Goal: Use online tool/utility: Utilize a website feature to perform a specific function

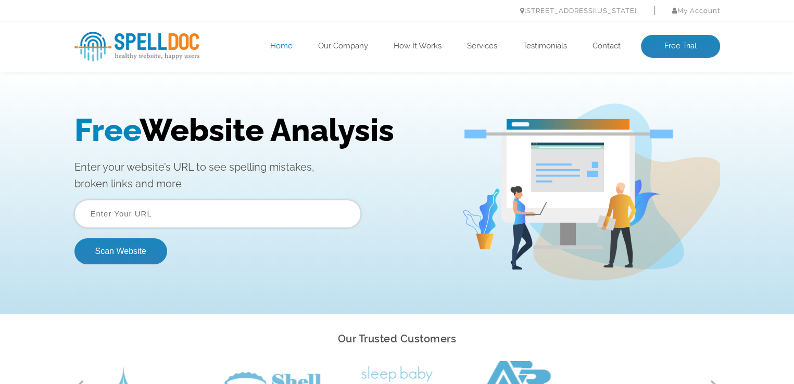
click at [158, 211] on input "text" at bounding box center [217, 214] width 286 height 28
type input "[URL][DOMAIN_NAME]"
click at [106, 258] on button "Scan Website" at bounding box center [120, 251] width 93 height 26
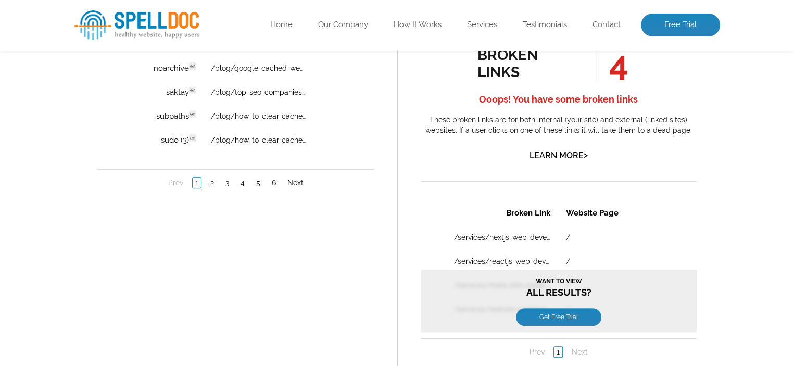
scroll to position [885, 0]
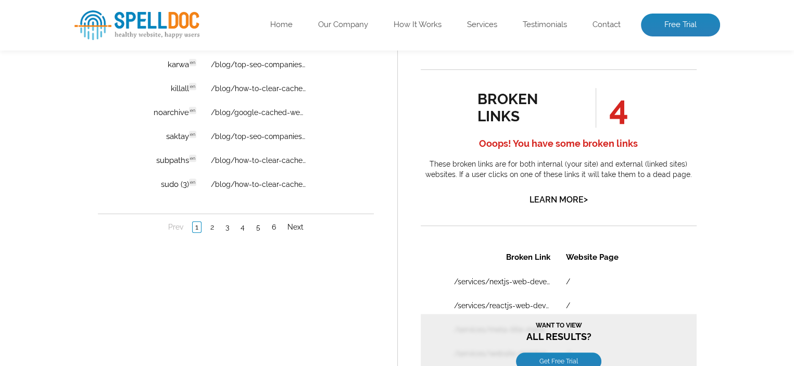
click at [275, 231] on nav "Prev 1 2 3 4 5 6 Next" at bounding box center [235, 227] width 276 height 27
click at [277, 228] on link "6" at bounding box center [273, 227] width 9 height 10
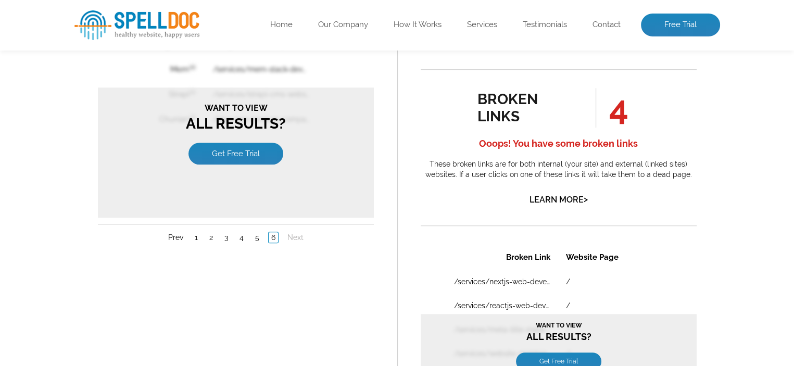
scroll to position [0, 0]
click at [196, 236] on link "1" at bounding box center [196, 238] width 8 height 10
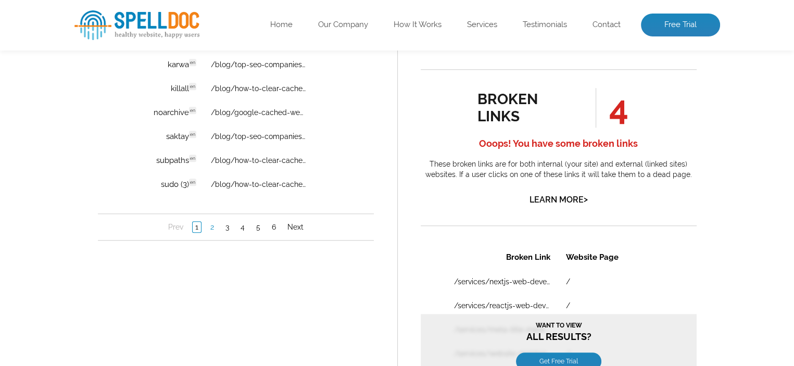
click at [209, 225] on link "2" at bounding box center [211, 227] width 9 height 10
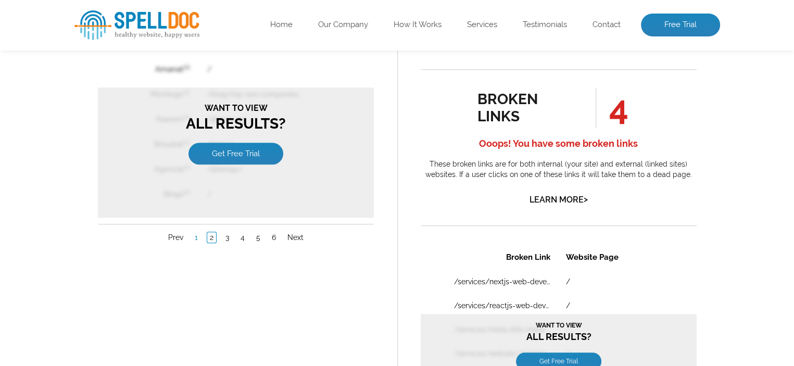
click at [198, 233] on link "1" at bounding box center [196, 238] width 8 height 10
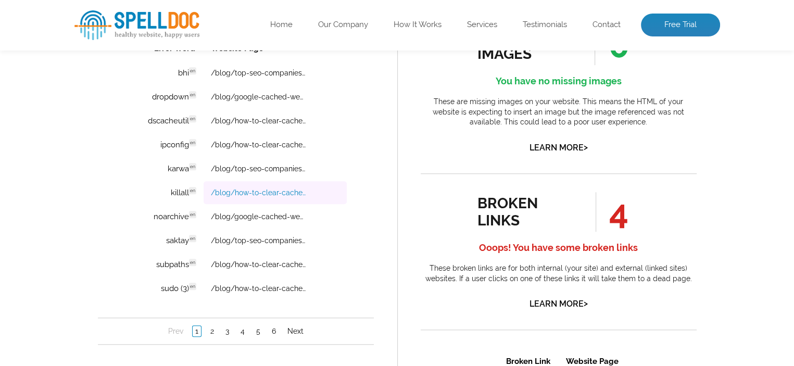
click at [243, 193] on link "/blog/how-to-clear-cache-of-a-specific-website/" at bounding box center [258, 192] width 96 height 8
